Goal: Transaction & Acquisition: Book appointment/travel/reservation

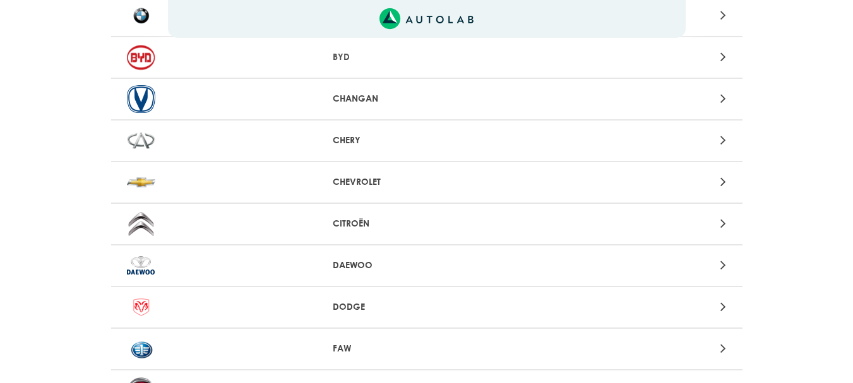
scroll to position [126, 0]
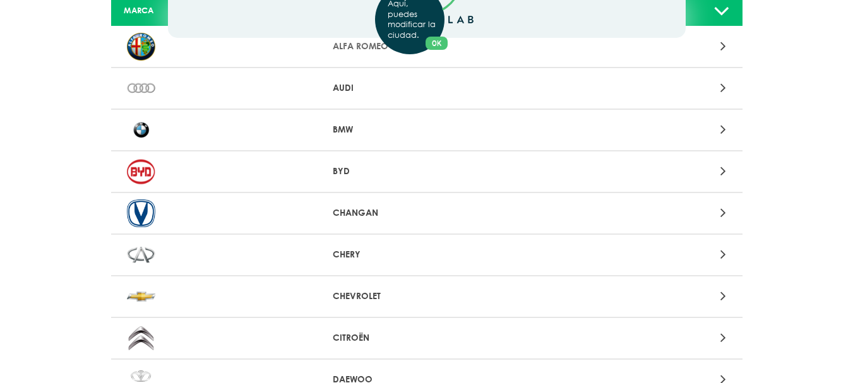
click at [138, 297] on img at bounding box center [141, 297] width 28 height 28
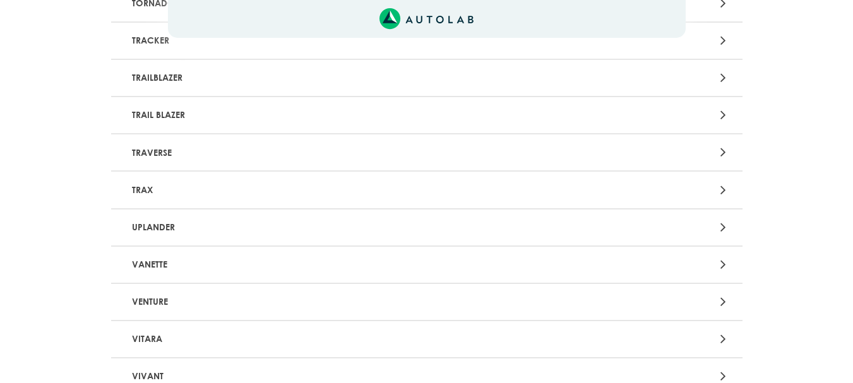
scroll to position [3347, 0]
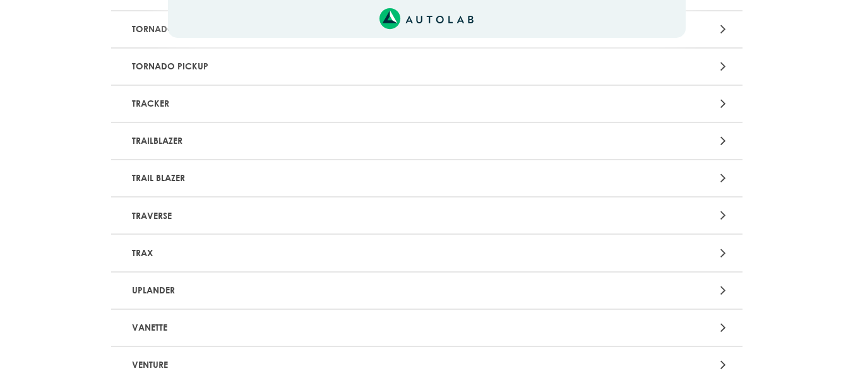
click at [138, 99] on p "TRACKER" at bounding box center [323, 103] width 393 height 23
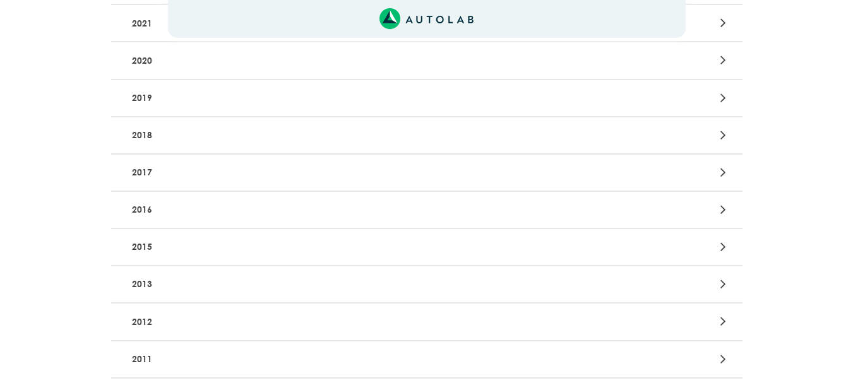
scroll to position [379, 0]
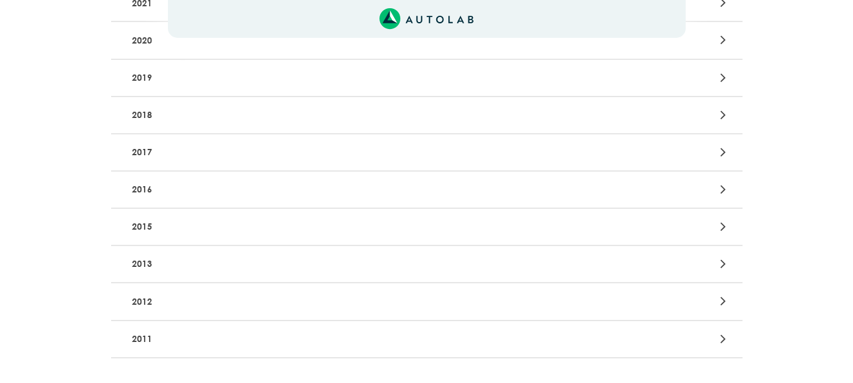
click at [144, 223] on p "2015" at bounding box center [323, 226] width 393 height 23
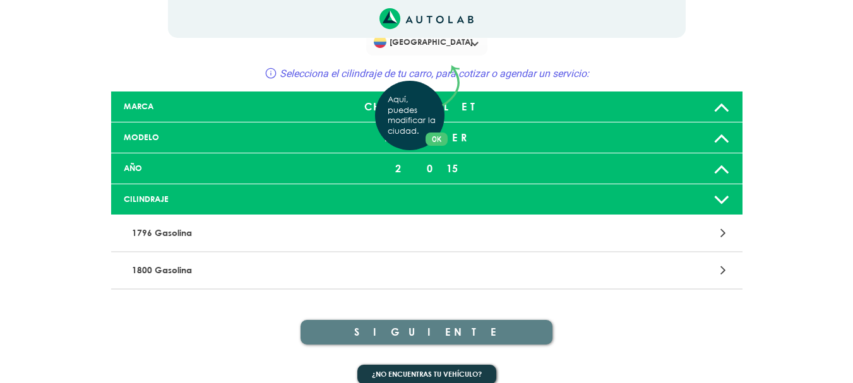
scroll to position [47, 0]
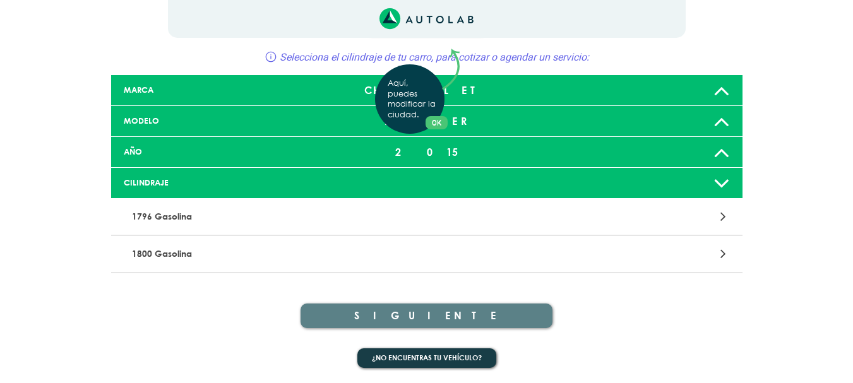
click at [176, 254] on div "Aquí, puedes modificar la ciudad. OK .aex,.bex{fill:none!important;stroke:#50c4…" at bounding box center [426, 144] width 853 height 383
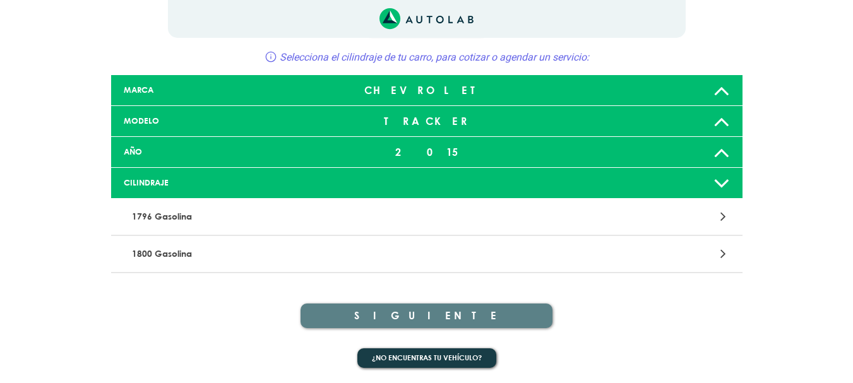
click at [163, 216] on p "1796 Gasolina" at bounding box center [323, 216] width 393 height 23
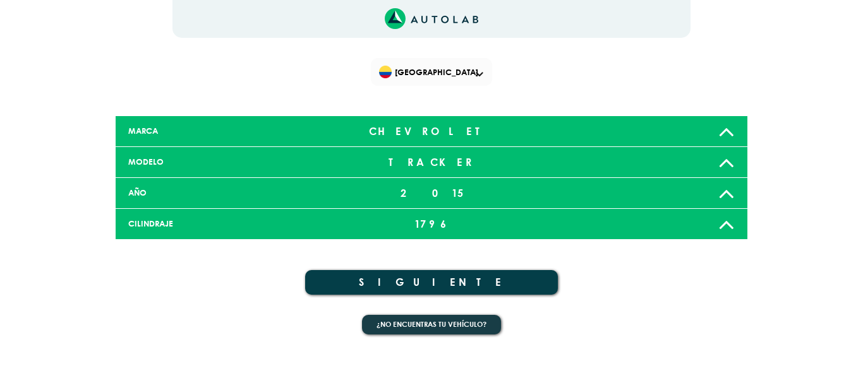
click at [456, 279] on button "SIGUIENTE" at bounding box center [431, 282] width 253 height 25
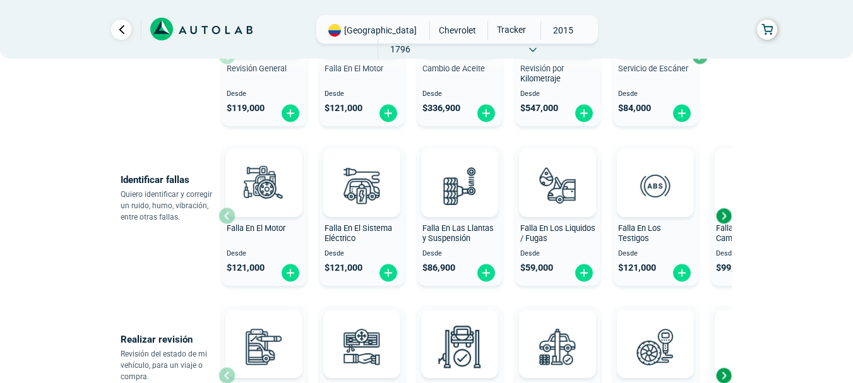
scroll to position [253, 0]
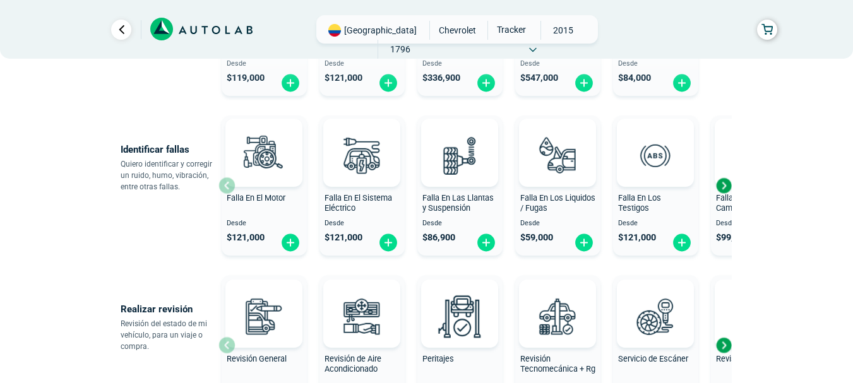
click at [722, 184] on div "Next slide" at bounding box center [723, 185] width 19 height 19
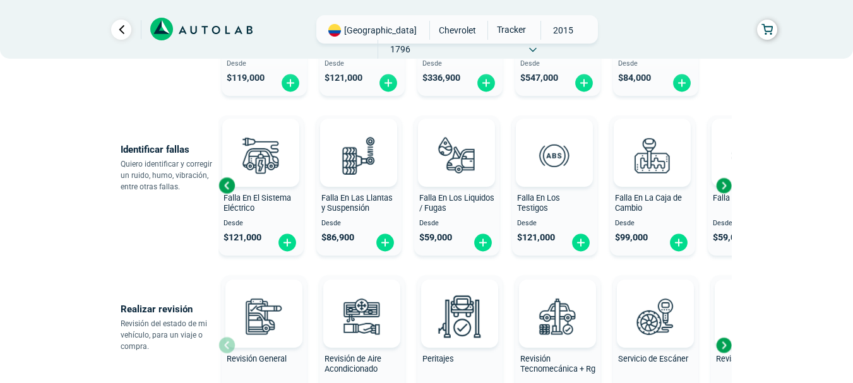
click at [722, 184] on div "Next slide" at bounding box center [723, 185] width 19 height 19
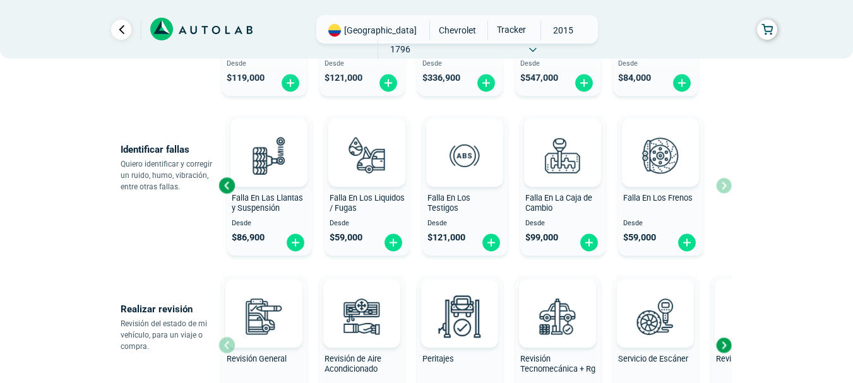
click at [722, 184] on div "Falla En El Motor Desde $ 121,000 Falla En El Sistema Eléctrico Desde $ 121,000…" at bounding box center [474, 186] width 513 height 150
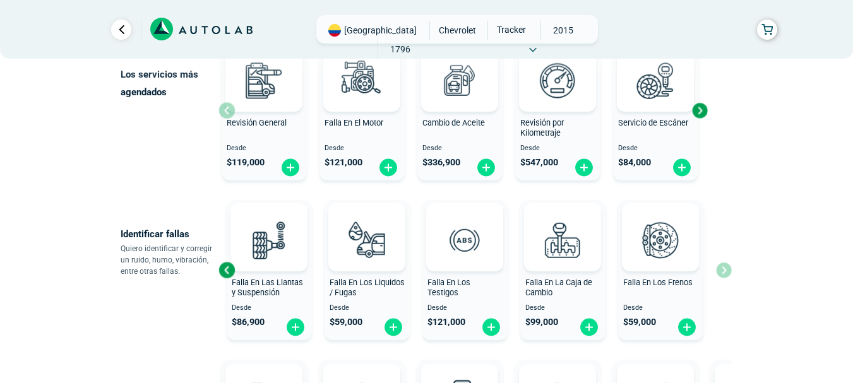
scroll to position [126, 0]
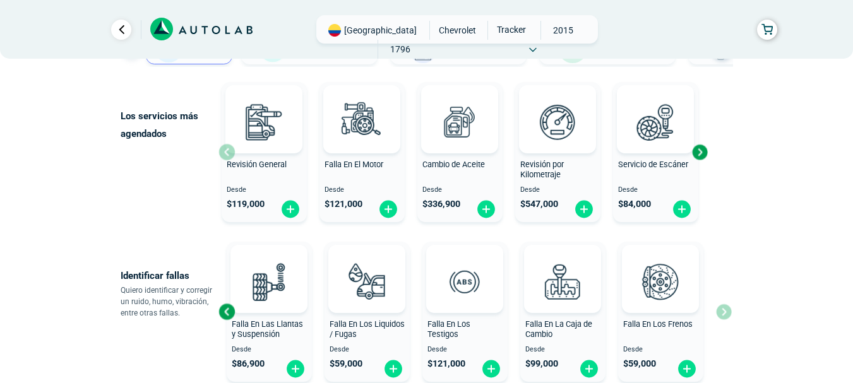
click at [695, 152] on div "Next slide" at bounding box center [699, 152] width 19 height 19
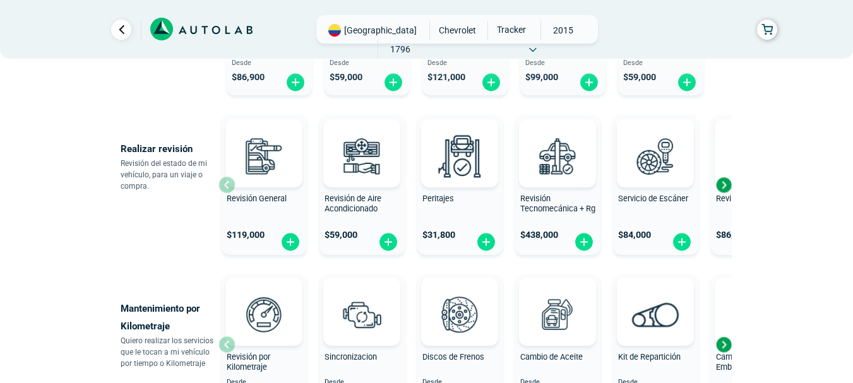
scroll to position [442, 0]
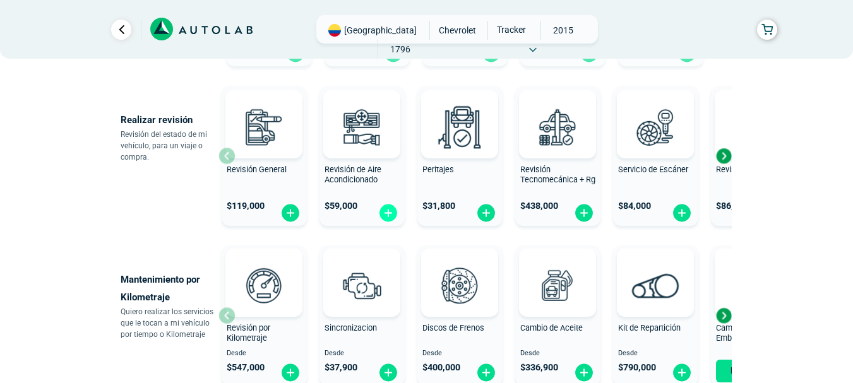
click at [390, 213] on img at bounding box center [388, 213] width 20 height 20
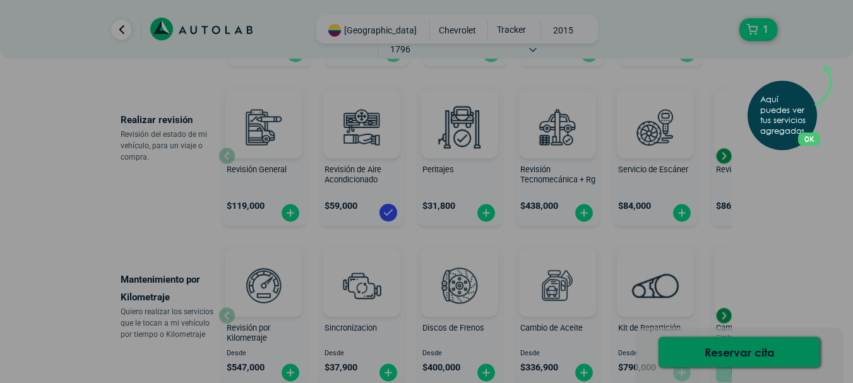
click at [817, 136] on button "OK" at bounding box center [809, 139] width 22 height 13
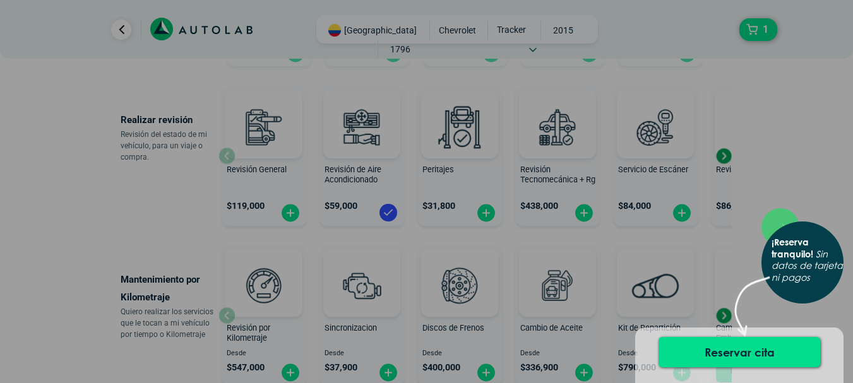
click at [792, 171] on div "× ¡Reserva tranquilo! Sin datos de tarjeta ni pagos" at bounding box center [426, 191] width 853 height 383
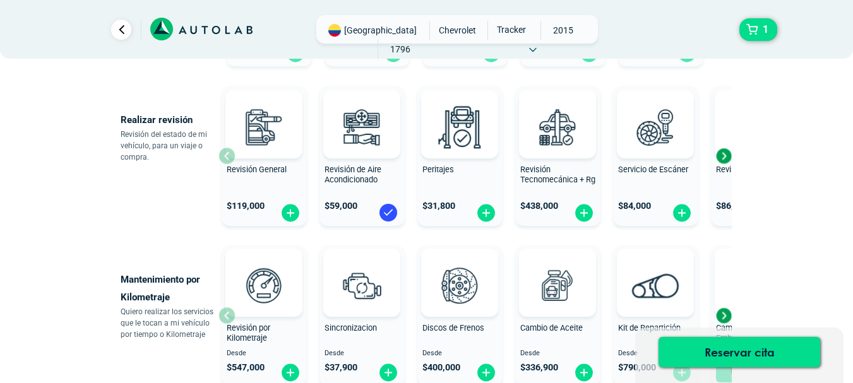
click at [727, 154] on div "Next slide" at bounding box center [723, 156] width 19 height 19
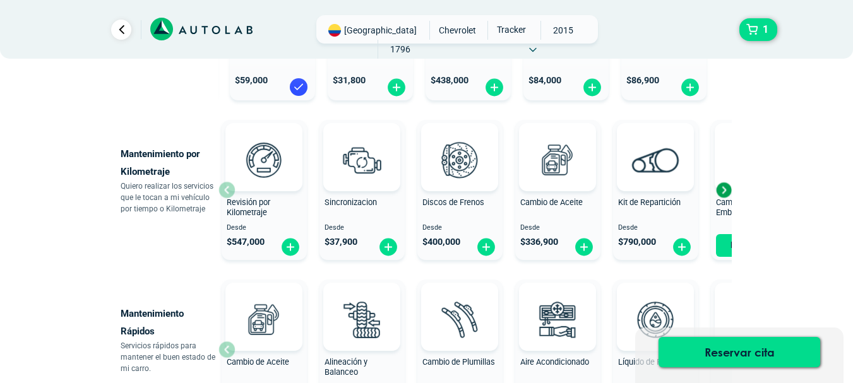
scroll to position [564, 0]
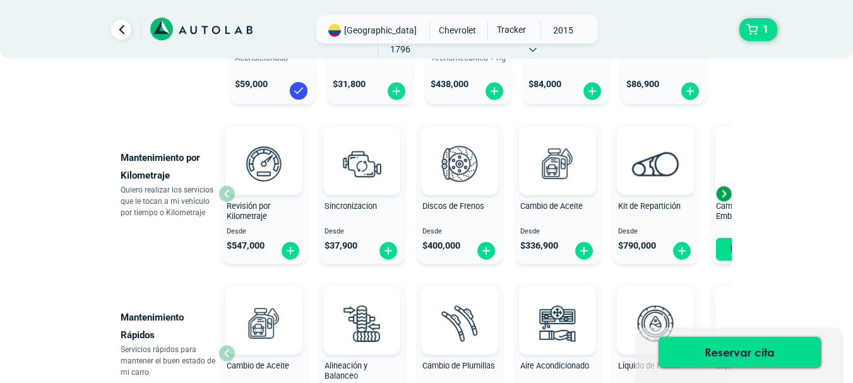
click at [724, 192] on div "Next slide" at bounding box center [723, 193] width 19 height 19
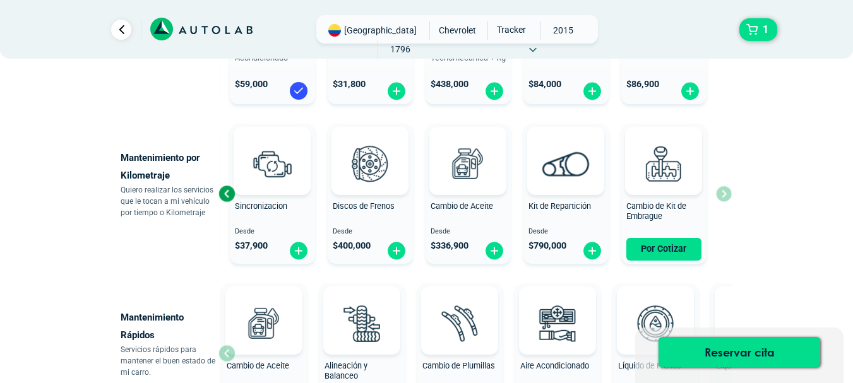
click at [724, 192] on div "Revisión por Kilometraje Desde $ 547,000 Sincronizacion Desde $ 37,900 Discos d…" at bounding box center [474, 194] width 513 height 150
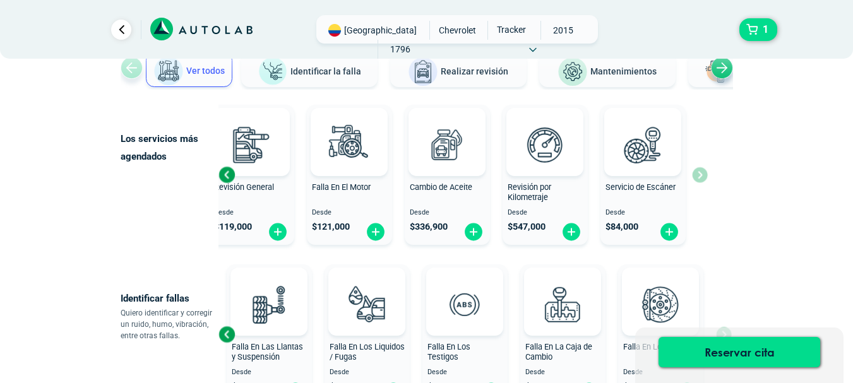
scroll to position [0, 0]
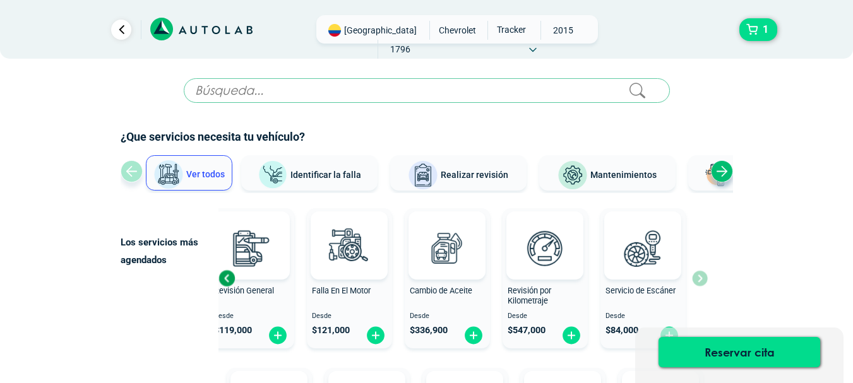
click at [483, 180] on span "Realizar revisión" at bounding box center [475, 175] width 68 height 10
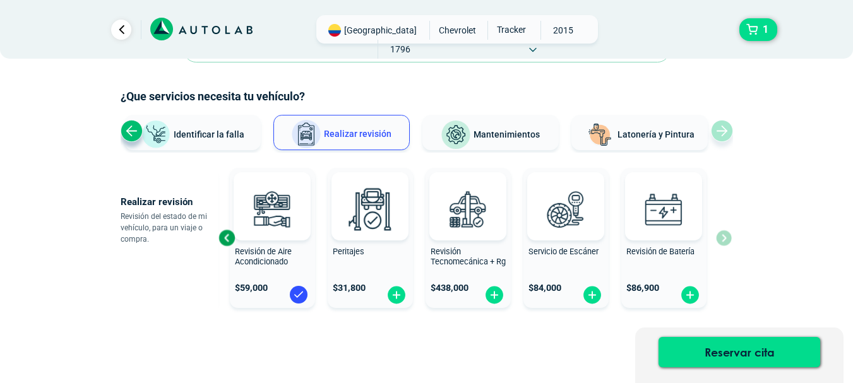
scroll to position [81, 0]
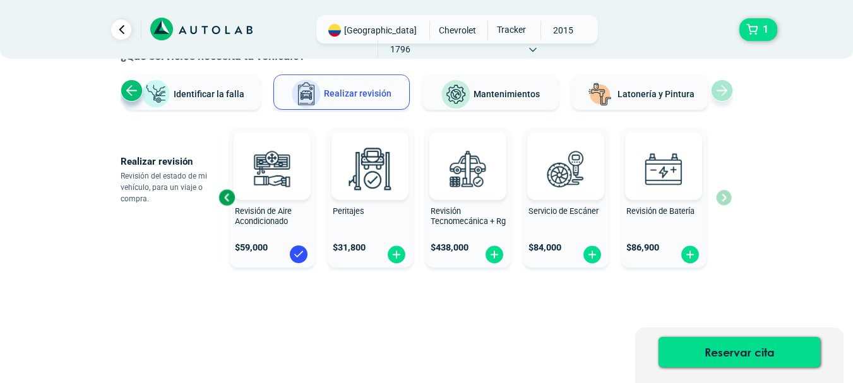
click at [726, 200] on div "Revisión General $ 119,000 Revisión de Aire Acondicionado $ 59,000 Peritajes $ …" at bounding box center [474, 198] width 513 height 150
